Goal: Check status: Check status

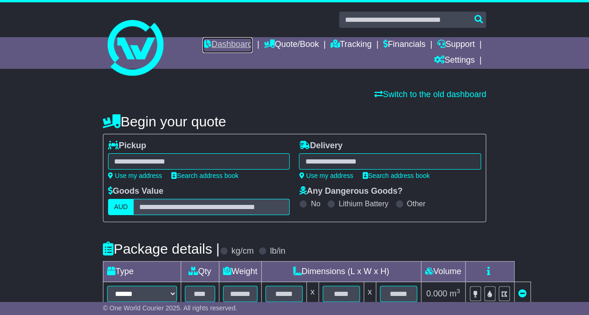
click at [228, 41] on link "Dashboard" at bounding box center [227, 45] width 50 height 16
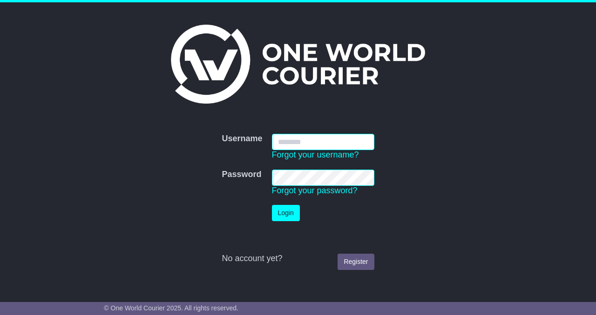
type input "**********"
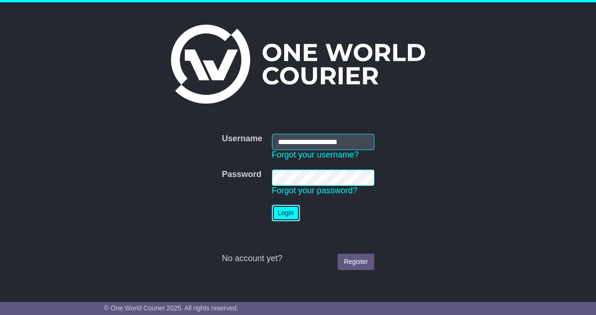
click at [279, 216] on button "Login" at bounding box center [286, 213] width 28 height 16
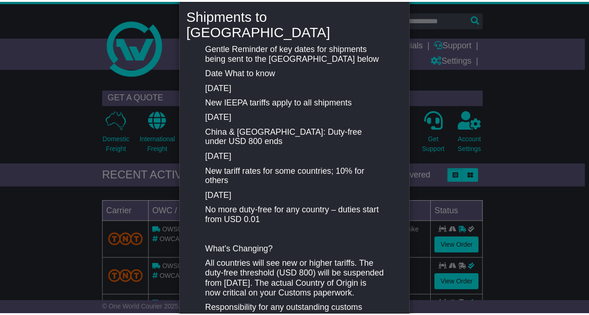
scroll to position [200, 0]
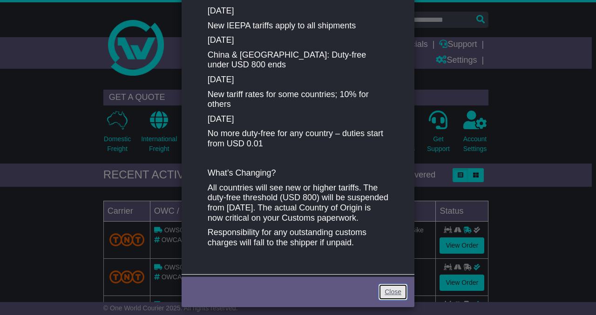
click at [387, 284] on link "Close" at bounding box center [392, 292] width 29 height 16
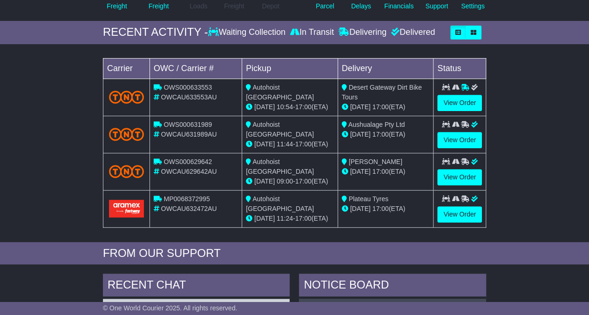
scroll to position [142, 0]
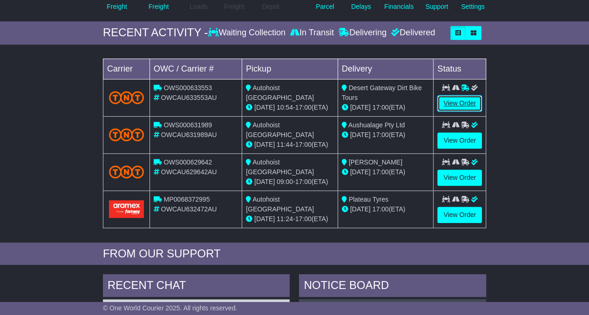
click at [461, 103] on link "View Order" at bounding box center [459, 103] width 45 height 16
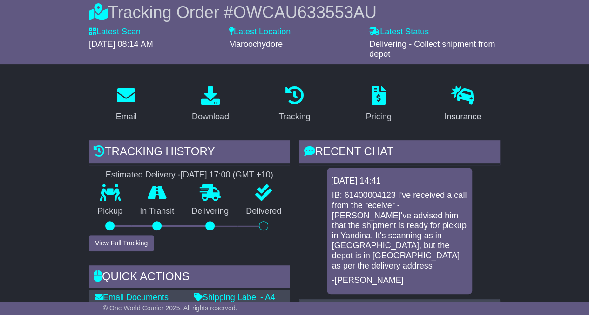
scroll to position [124, 0]
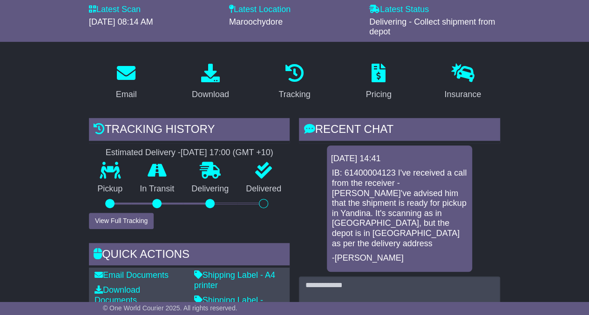
click at [305, 195] on div "[DATE] 14:41 IB: 61400004123 I've received a call from the receiver - [PERSON_N…" at bounding box center [399, 209] width 201 height 127
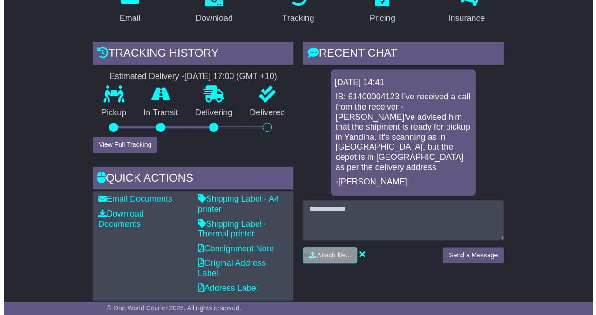
scroll to position [188, 0]
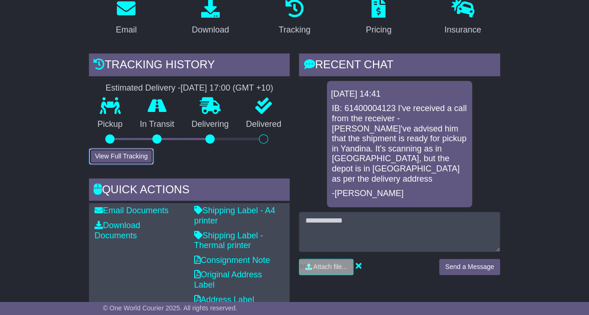
click at [132, 156] on button "View Full Tracking" at bounding box center [121, 156] width 65 height 16
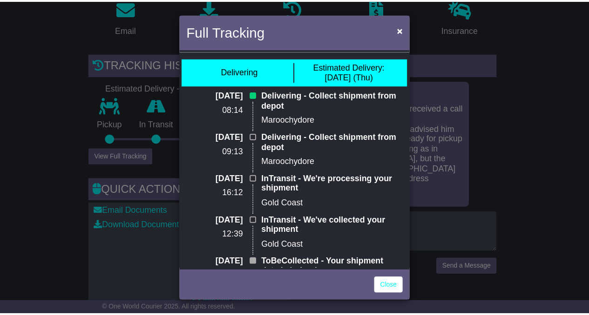
scroll to position [36, 0]
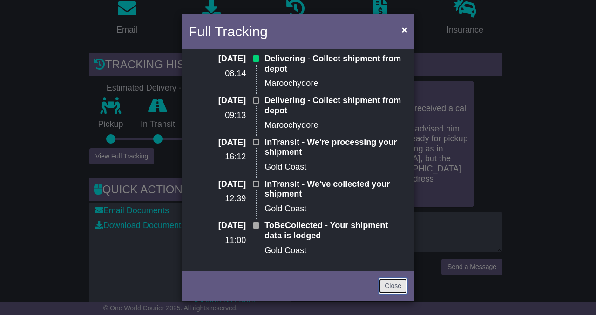
click at [389, 288] on link "Close" at bounding box center [392, 286] width 29 height 16
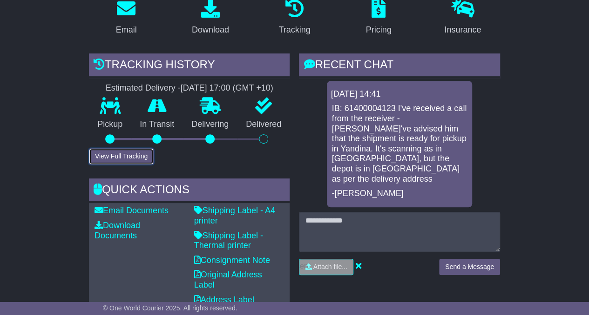
scroll to position [0, 0]
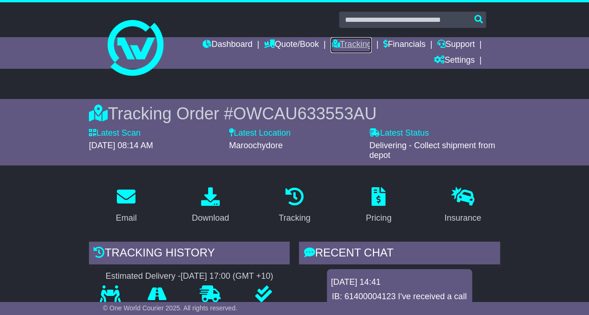
click at [362, 43] on link "Tracking" at bounding box center [350, 45] width 41 height 16
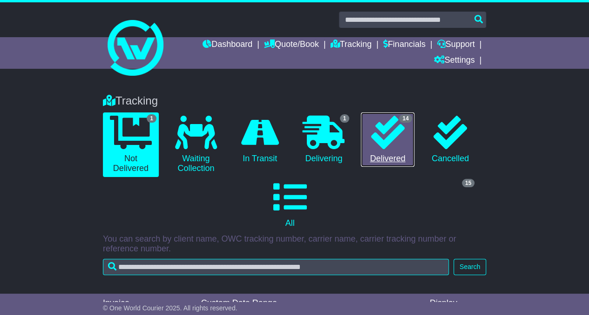
click at [387, 145] on icon at bounding box center [387, 133] width 34 height 34
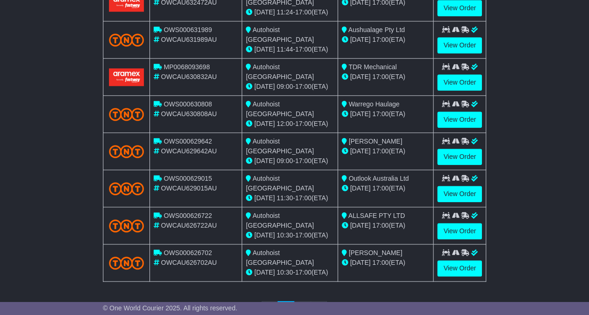
scroll to position [437, 0]
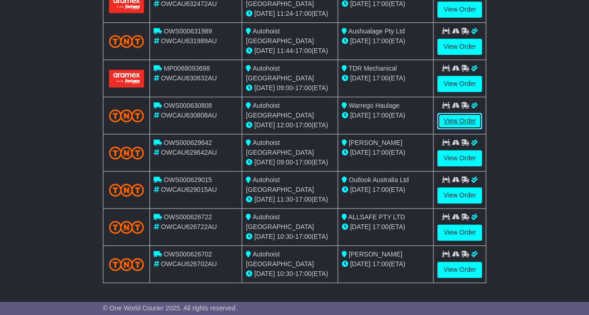
click at [461, 117] on link "View Order" at bounding box center [459, 121] width 45 height 16
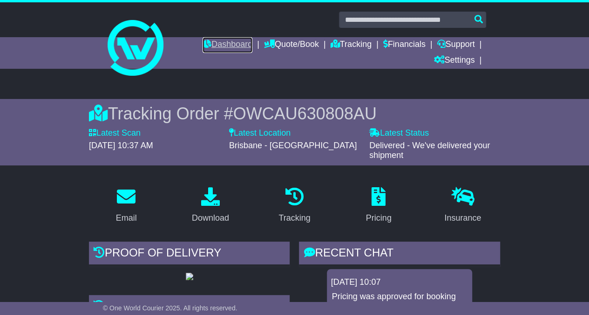
click at [221, 43] on link "Dashboard" at bounding box center [227, 45] width 50 height 16
